Goal: Information Seeking & Learning: Learn about a topic

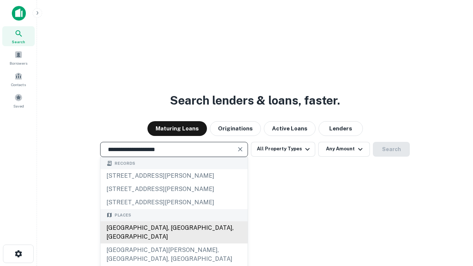
click at [174, 244] on div "[GEOGRAPHIC_DATA], [GEOGRAPHIC_DATA], [GEOGRAPHIC_DATA]" at bounding box center [174, 233] width 147 height 22
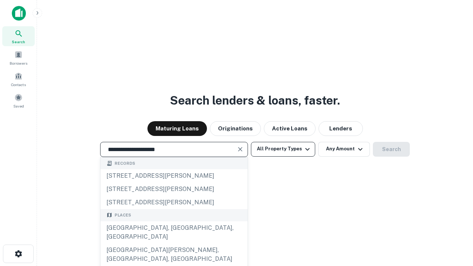
click at [283, 149] on button "All Property Types" at bounding box center [283, 149] width 64 height 15
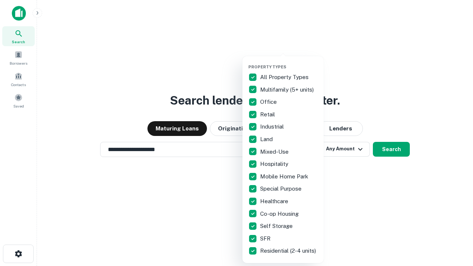
type input "**********"
click at [289, 62] on button "button" at bounding box center [289, 62] width 81 height 0
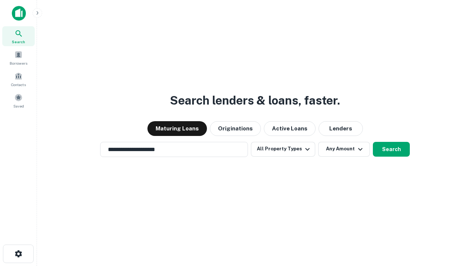
scroll to position [11, 0]
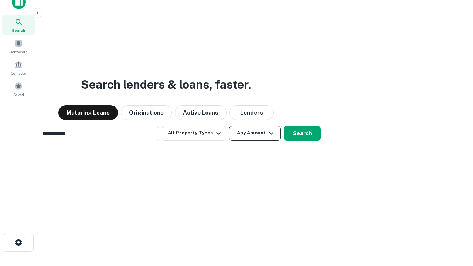
click at [229, 126] on button "Any Amount" at bounding box center [255, 133] width 52 height 15
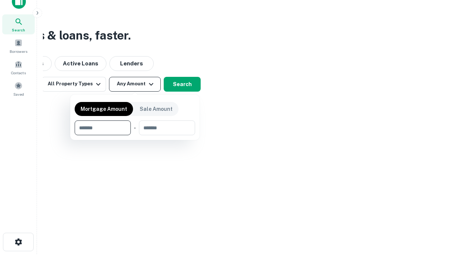
type input "*******"
click at [135, 135] on button "button" at bounding box center [135, 135] width 121 height 0
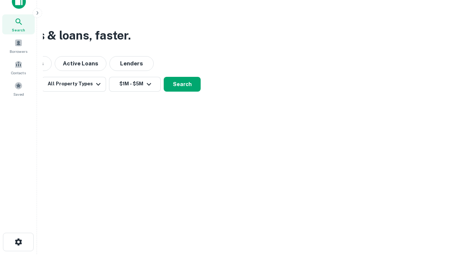
scroll to position [11, 0]
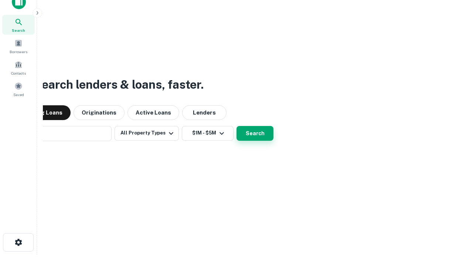
click at [237, 126] on button "Search" at bounding box center [255, 133] width 37 height 15
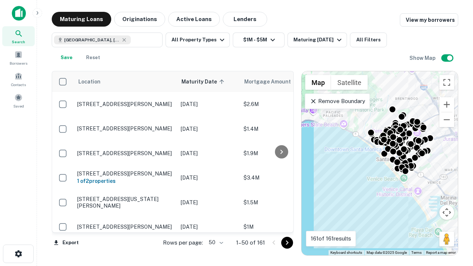
click at [215, 243] on body "Search Borrowers Contacts Saved Maturing Loans Originations Active Loans Lender…" at bounding box center [236, 133] width 473 height 266
click at [215, 224] on li "25" at bounding box center [215, 223] width 21 height 13
